Goal: Transaction & Acquisition: Purchase product/service

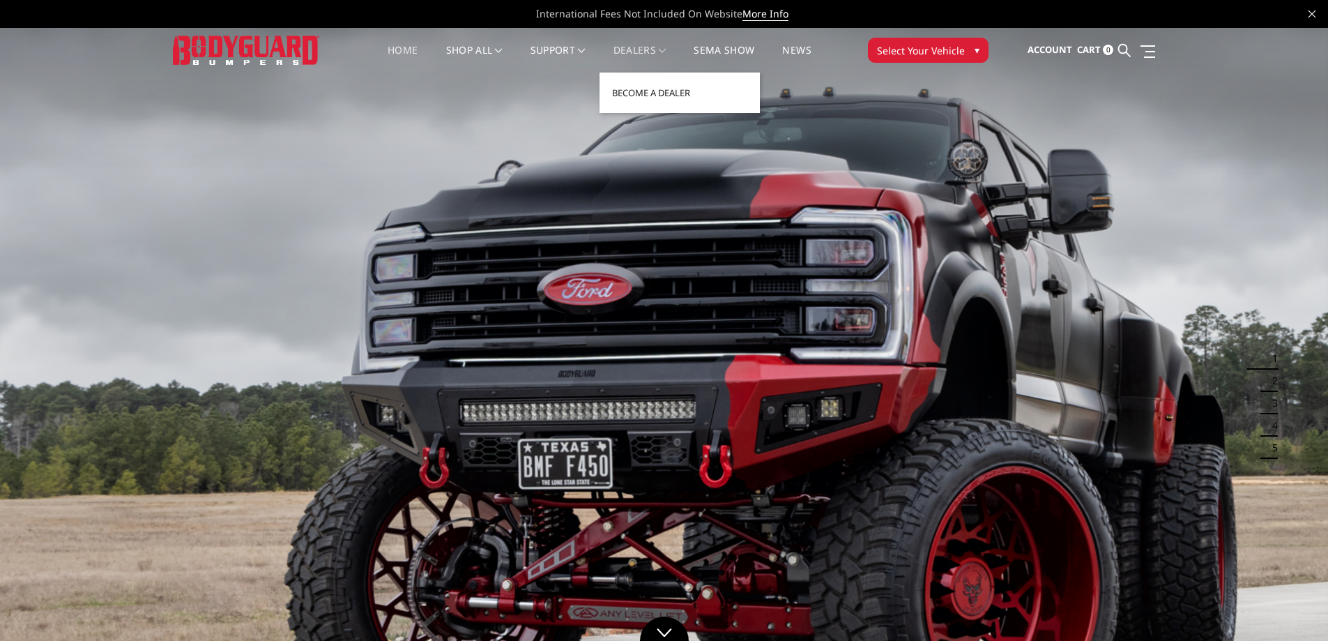
click at [644, 48] on link "Dealers" at bounding box center [640, 58] width 53 height 27
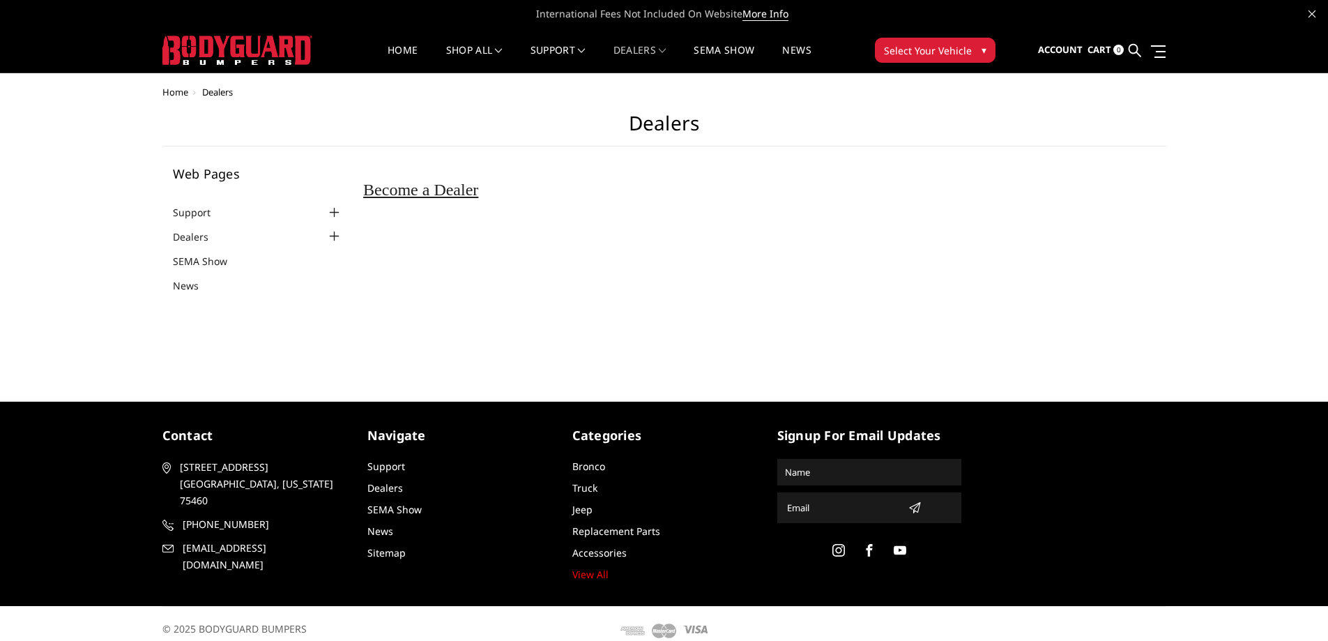
click at [229, 49] on img at bounding box center [237, 50] width 150 height 29
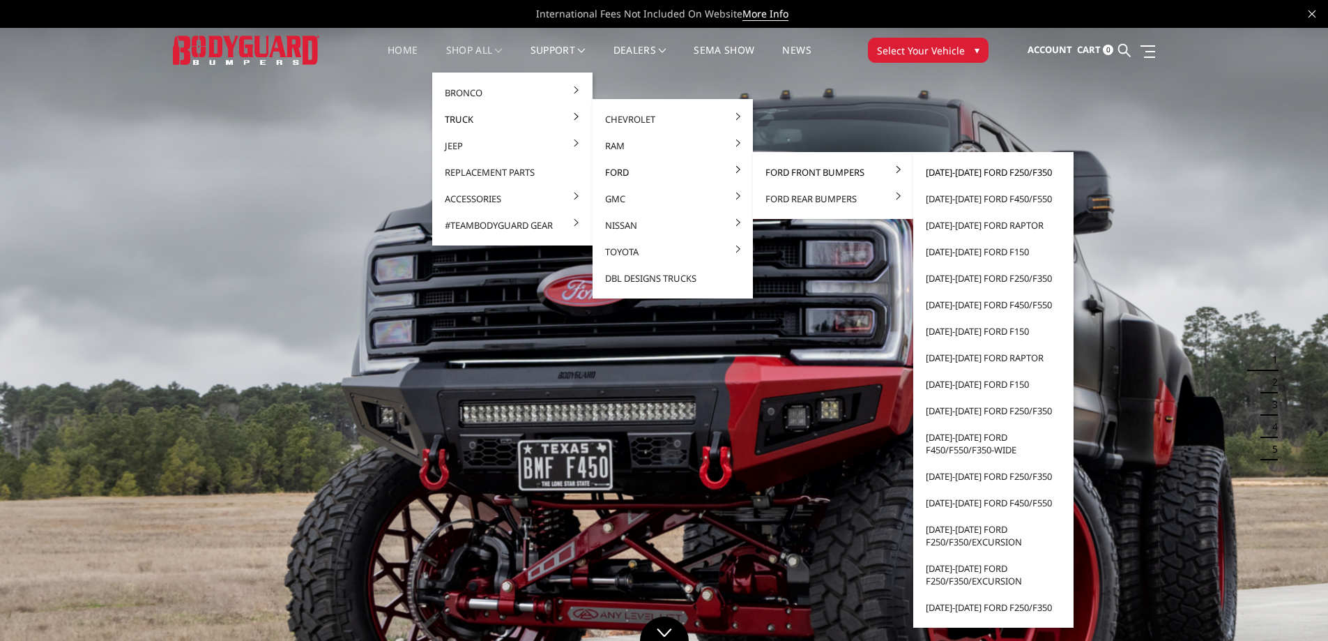
click at [1035, 174] on link "[DATE]-[DATE] Ford F250/F350" at bounding box center [993, 172] width 149 height 26
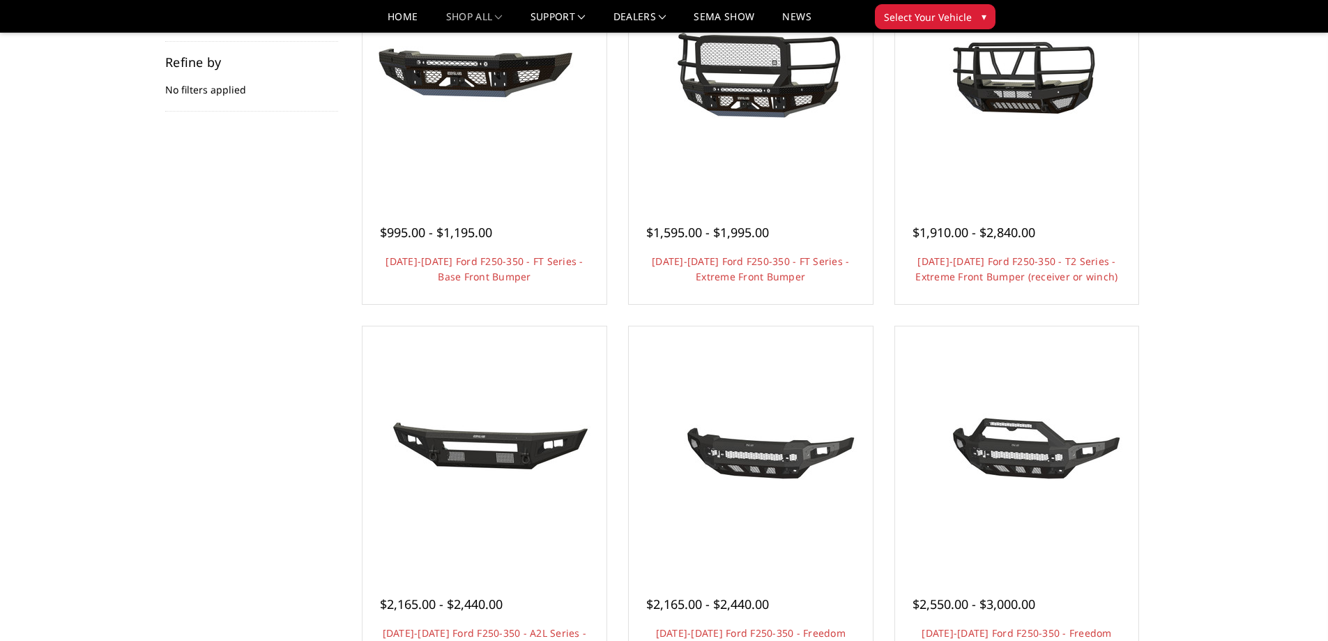
scroll to position [70, 0]
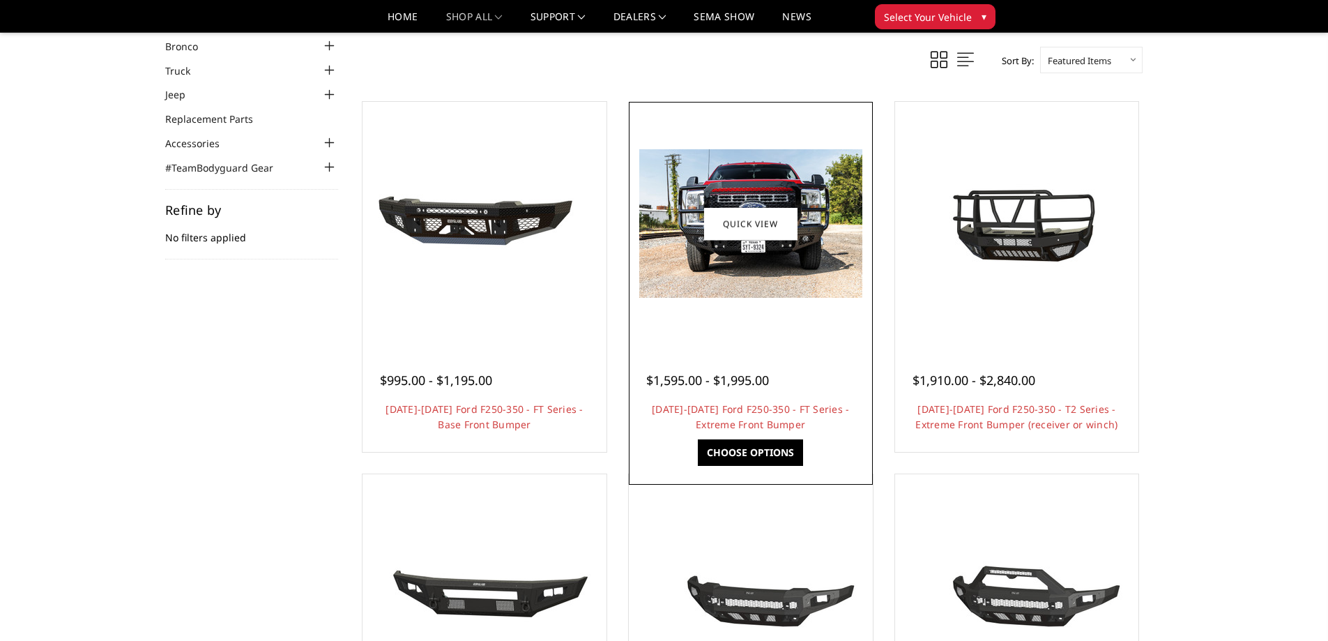
click at [749, 448] on link "Choose Options" at bounding box center [750, 452] width 105 height 26
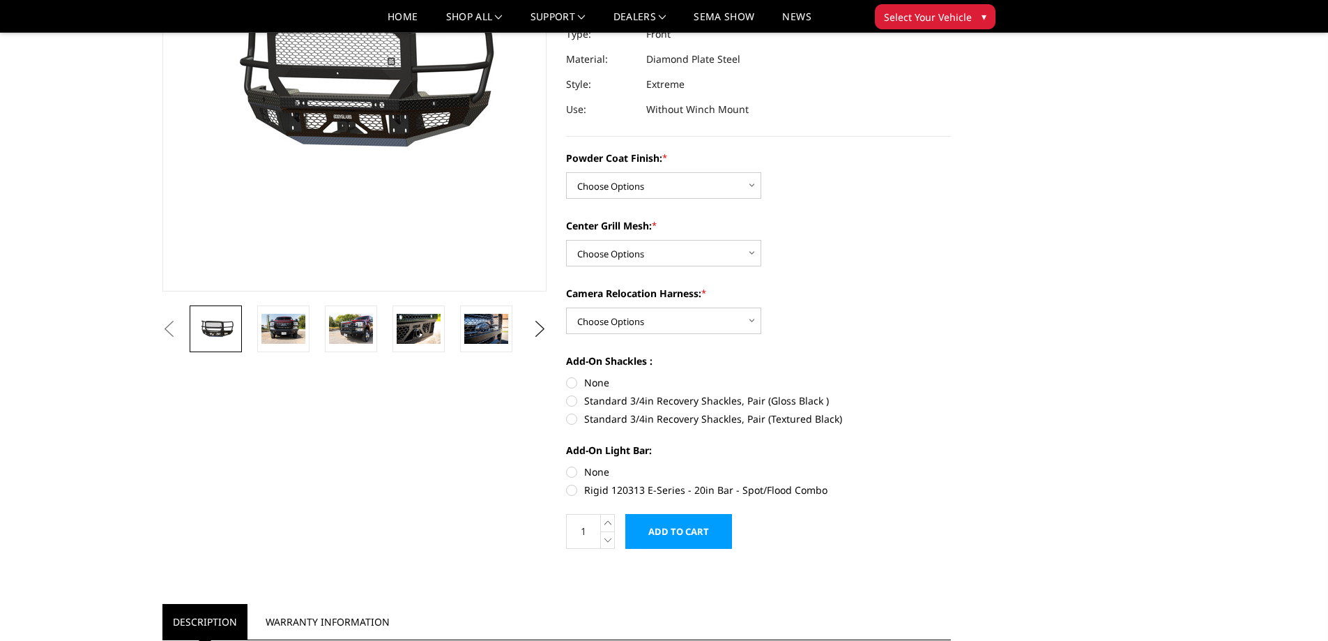
scroll to position [209, 0]
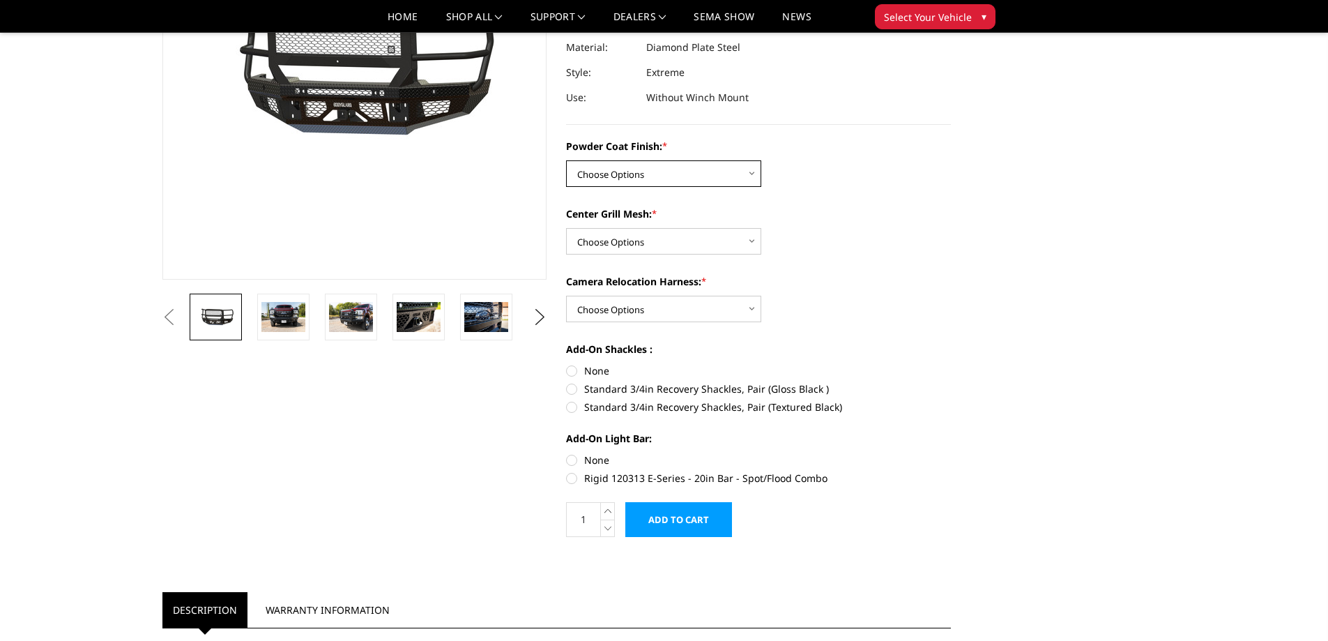
click at [653, 174] on select "Choose Options Bare Metal Gloss Black Powder Coat Textured Black Powder Coat" at bounding box center [663, 173] width 195 height 26
select select "3264"
click at [566, 160] on select "Choose Options Bare Metal Gloss Black Powder Coat Textured Black Powder Coat" at bounding box center [663, 173] width 195 height 26
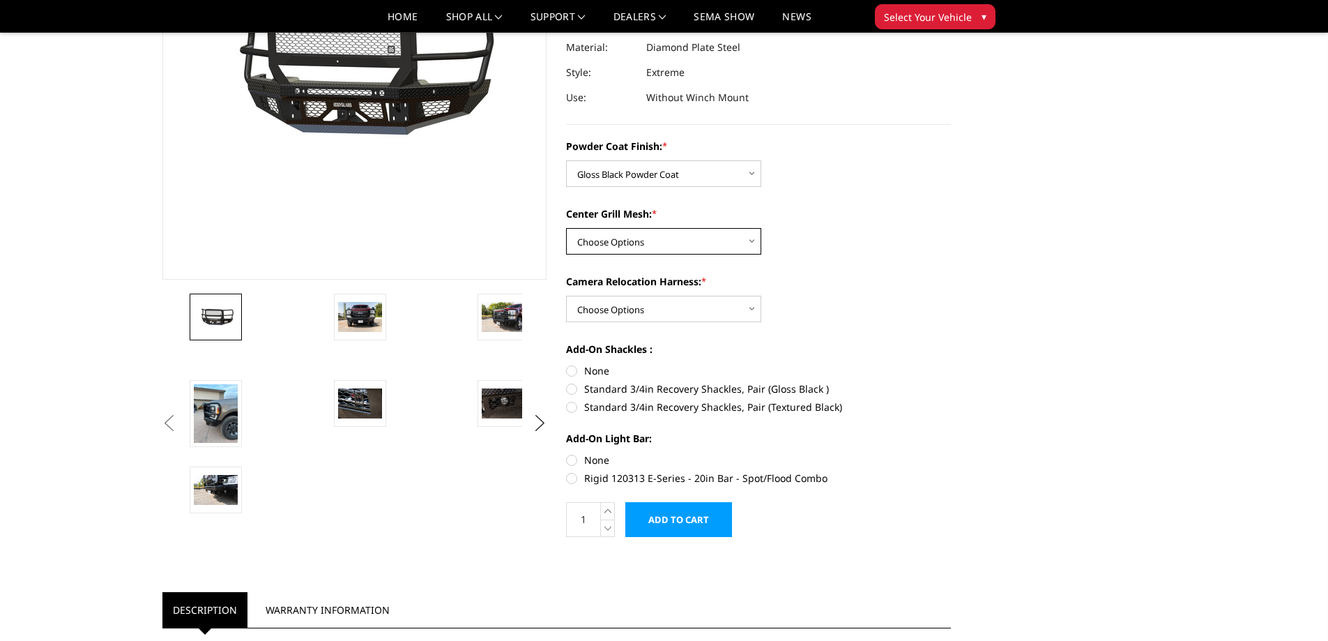
click at [681, 241] on select "Choose Options WITH Expanded Metal in Center Grill WITHOUT Expanded Metal in Ce…" at bounding box center [663, 241] width 195 height 26
select select "3266"
click at [566, 228] on select "Choose Options WITH Expanded Metal in Center Grill WITHOUT Expanded Metal in Ce…" at bounding box center [663, 241] width 195 height 26
click at [699, 303] on select "Choose Options WITH Camera Relocation Harness WITHOUT Camera Relocation Harness" at bounding box center [663, 309] width 195 height 26
select select "3268"
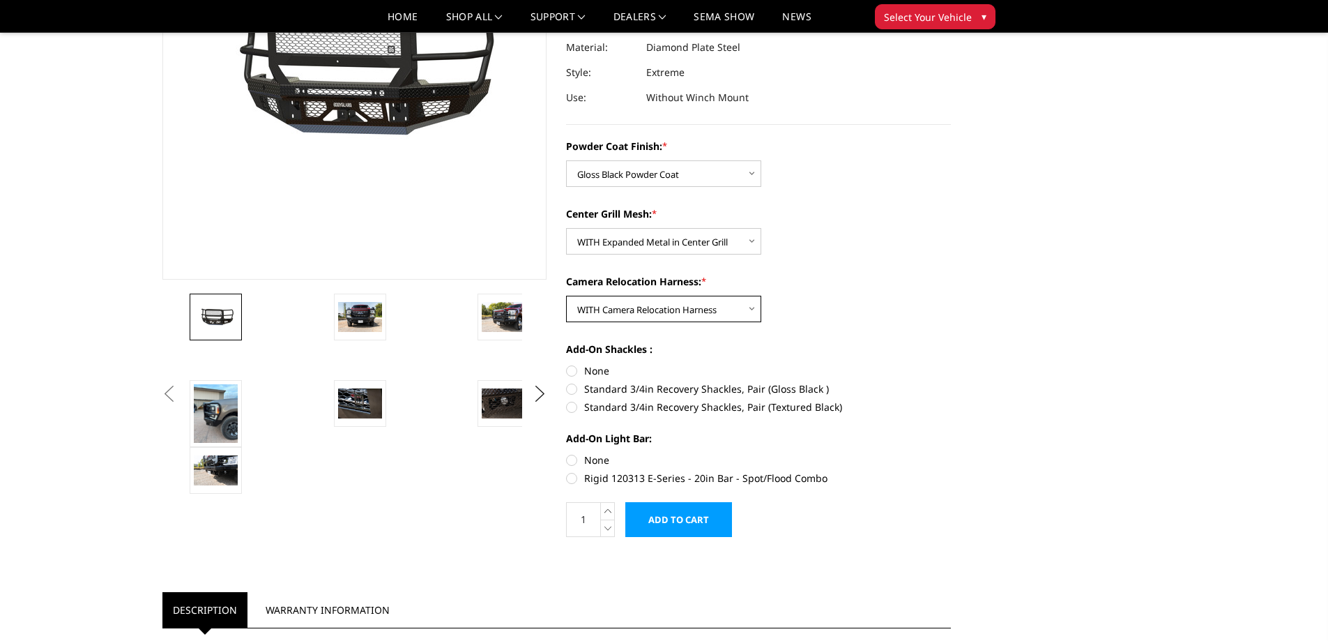
click at [566, 296] on select "Choose Options WITH Camera Relocation Harness WITHOUT Camera Relocation Harness" at bounding box center [663, 309] width 195 height 26
